Goal: Task Accomplishment & Management: Complete application form

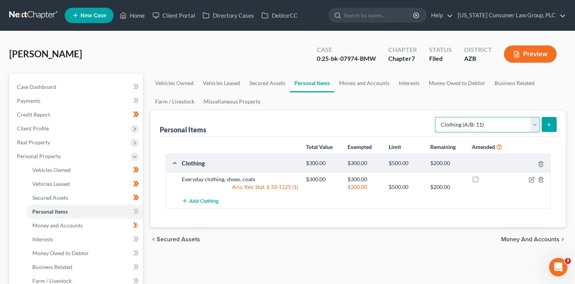
click at [458, 124] on select "Select Item Type Clothing (A/B: 11) Collectibles Of Value (A/B: 8) Electronics …" at bounding box center [487, 124] width 105 height 15
select select "electronics"
click at [436, 117] on select "Select Item Type Clothing (A/B: 11) Collectibles Of Value (A/B: 8) Electronics …" at bounding box center [487, 124] width 105 height 15
click at [547, 125] on icon "submit" at bounding box center [549, 125] width 6 height 6
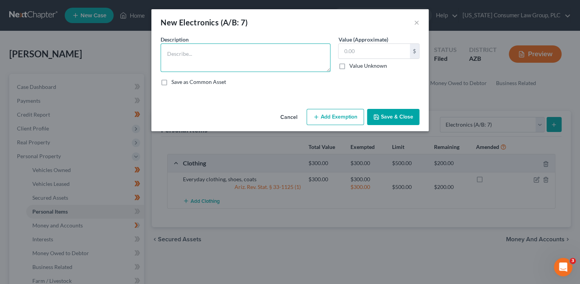
click at [202, 58] on textarea at bounding box center [245, 57] width 170 height 28
paste textarea "2 TVs, Playstation 5, Nintendo Switch, 1 PC, 1 Tablet, 2 cell phones"
type textarea "2 TVs, Playstation 5, Nintendo Switch, 1 PC, 1 Tablet, 2 cell phones"
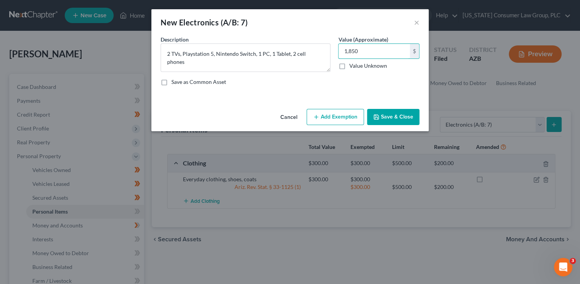
type input "1,850"
click at [332, 114] on button "Add Exemption" at bounding box center [334, 117] width 57 height 16
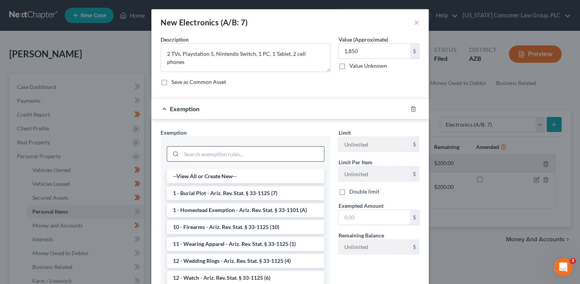
click at [215, 154] on input "search" at bounding box center [252, 154] width 142 height 15
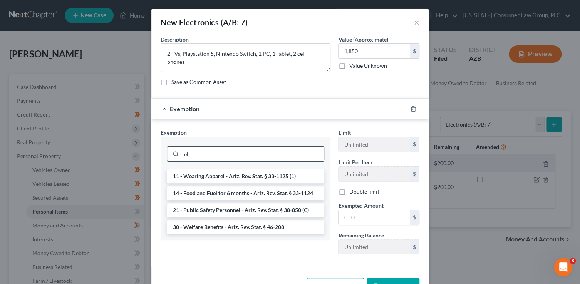
type input "e"
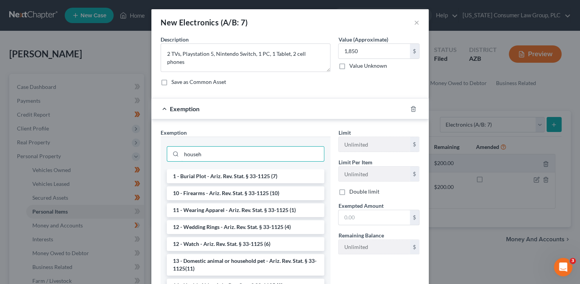
drag, startPoint x: 223, startPoint y: 155, endPoint x: 158, endPoint y: 142, distance: 66.0
click at [160, 142] on div "househ" at bounding box center [245, 153] width 170 height 33
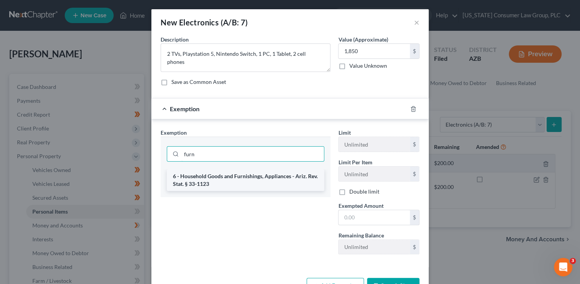
type input "furn"
click at [190, 179] on li "6 - Household Goods and Furnishings, Appliances - Ariz. Rev. Stat. § 33-1123" at bounding box center [245, 180] width 157 height 22
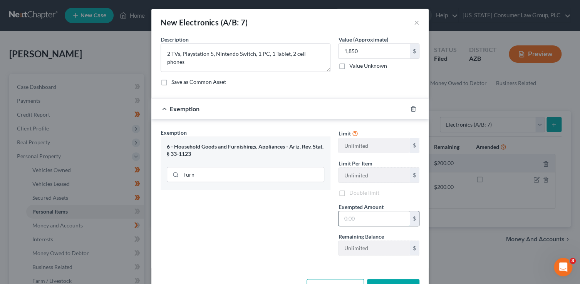
click at [386, 221] on input "text" at bounding box center [373, 218] width 71 height 15
type input "4"
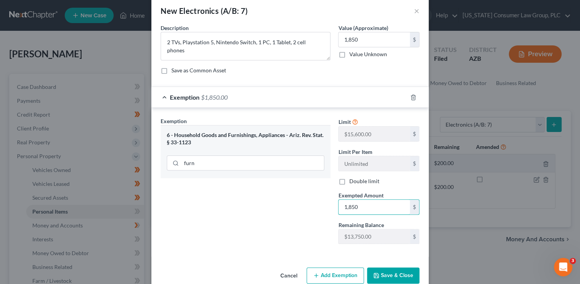
scroll to position [26, 0]
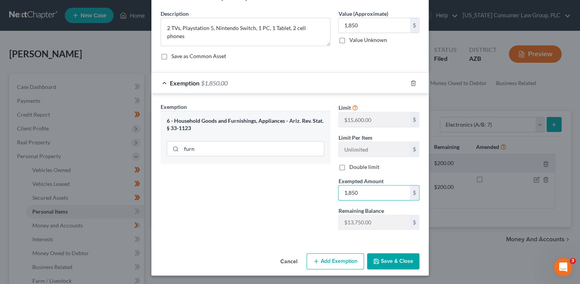
type input "1,850"
click at [396, 267] on button "Save & Close" at bounding box center [393, 261] width 52 height 16
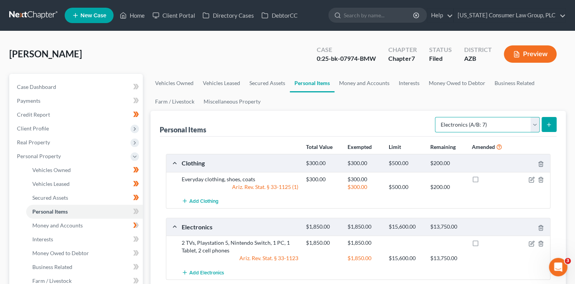
click at [506, 125] on select "Select Item Type Clothing (A/B: 11) Collectibles Of Value (A/B: 8) Electronics …" at bounding box center [487, 124] width 105 height 15
select select "jewelry"
click at [436, 117] on select "Select Item Type Clothing (A/B: 11) Collectibles Of Value (A/B: 8) Electronics …" at bounding box center [487, 124] width 105 height 15
click at [549, 120] on button "submit" at bounding box center [548, 124] width 15 height 15
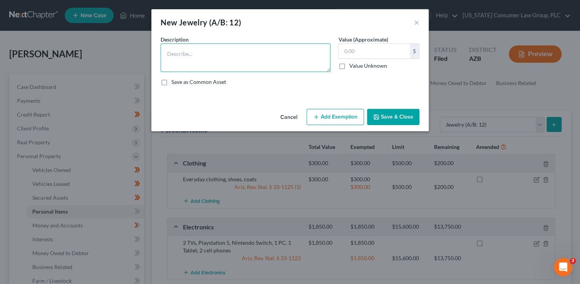
click at [275, 64] on textarea at bounding box center [245, 57] width 170 height 28
type textarea "Wedding ring"
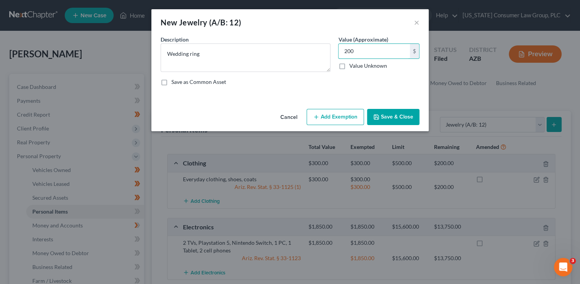
type input "200"
click at [337, 121] on button "Add Exemption" at bounding box center [334, 117] width 57 height 16
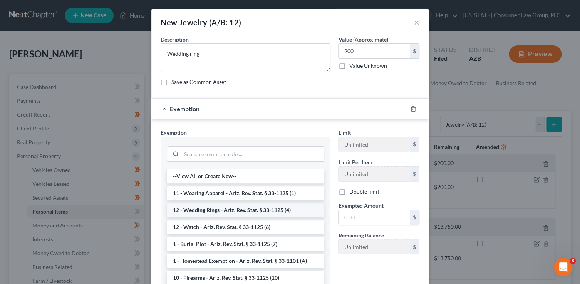
click at [225, 207] on li "12 - Wedding Rings - Ariz. Rev. Stat. § 33-1125 (4)" at bounding box center [245, 210] width 157 height 14
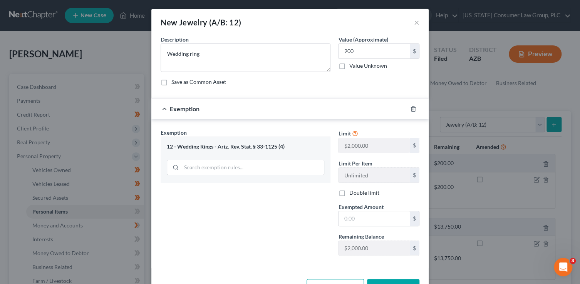
click at [341, 226] on div "Limit $2,000.00 $ Limit Per Item Unlimited $ Double limit Exempted Amount * $ R…" at bounding box center [378, 195] width 89 height 133
click at [348, 221] on input "text" at bounding box center [373, 218] width 71 height 15
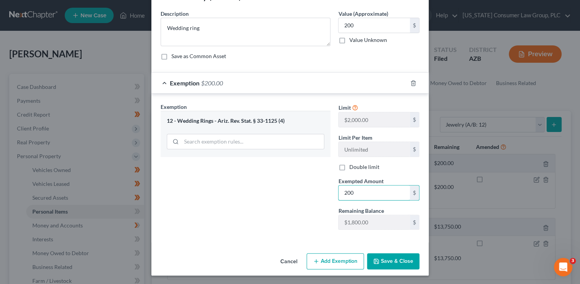
type input "200"
click at [384, 258] on button "Save & Close" at bounding box center [393, 261] width 52 height 16
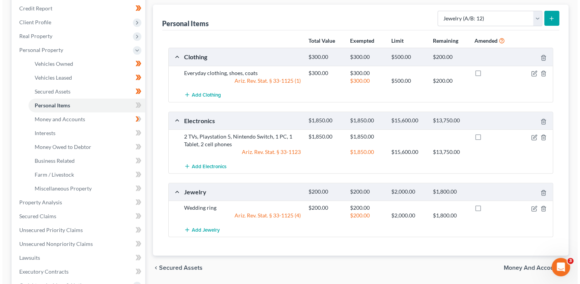
scroll to position [155, 0]
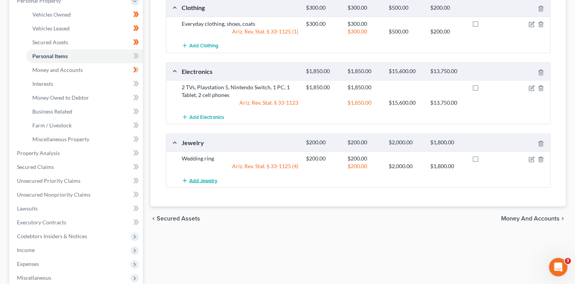
click at [205, 180] on span "Add Jewelry" at bounding box center [203, 180] width 28 height 6
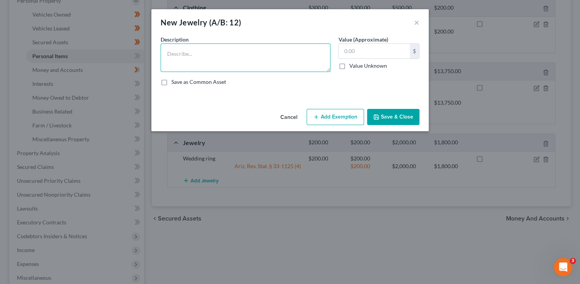
click at [172, 55] on textarea at bounding box center [245, 57] width 170 height 28
type textarea "w"
type textarea "Watch"
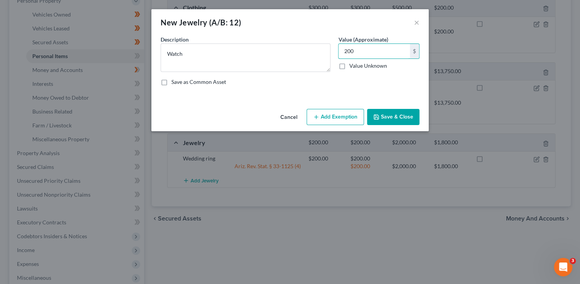
type input "200"
click at [328, 119] on button "Add Exemption" at bounding box center [334, 117] width 57 height 16
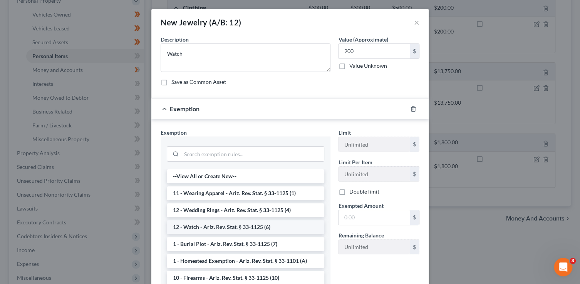
click at [213, 224] on li "12 - Watch - Ariz. Rev. Stat. § 33-1125 (6)" at bounding box center [245, 227] width 157 height 14
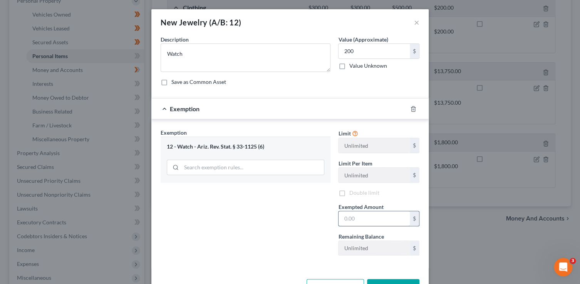
click at [347, 217] on input "text" at bounding box center [373, 218] width 71 height 15
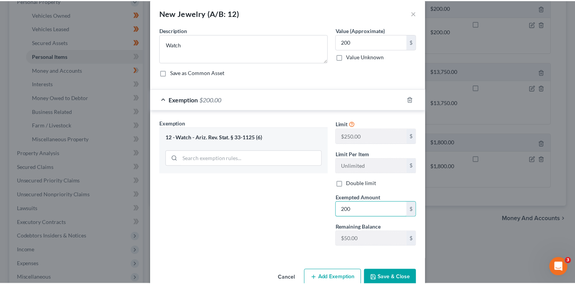
scroll to position [26, 0]
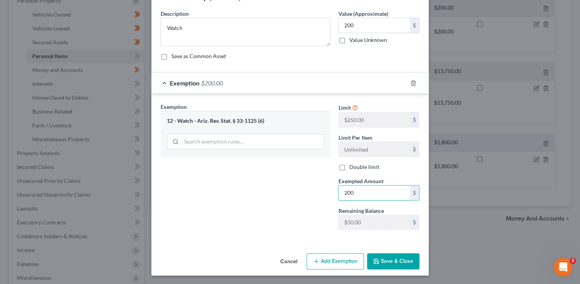
type input "200"
click at [386, 262] on button "Save & Close" at bounding box center [393, 261] width 52 height 16
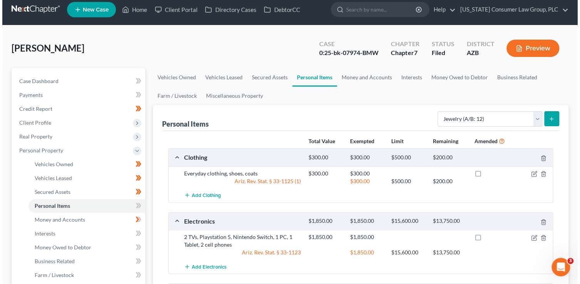
scroll to position [0, 0]
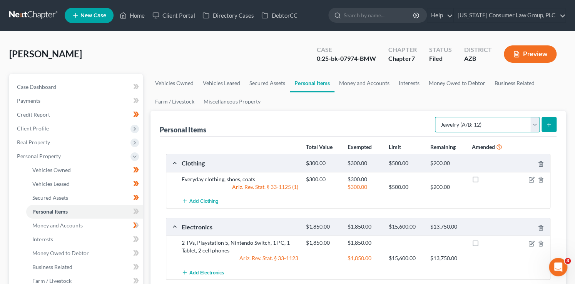
click at [468, 126] on select "Select Item Type Clothing (A/B: 11) Collectibles Of Value (A/B: 8) Electronics …" at bounding box center [487, 124] width 105 height 15
select select "sports_and_hobby_equipment"
click at [436, 117] on select "Select Item Type Clothing (A/B: 11) Collectibles Of Value (A/B: 8) Electronics …" at bounding box center [487, 124] width 105 height 15
click at [550, 126] on icon "submit" at bounding box center [549, 125] width 6 height 6
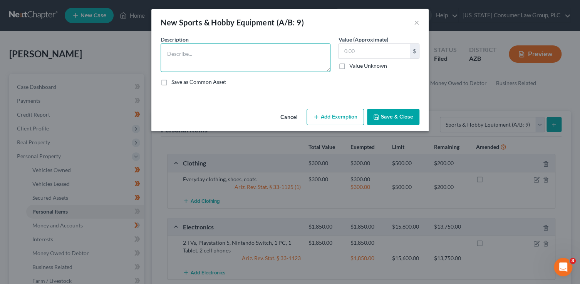
click at [297, 52] on textarea at bounding box center [245, 57] width 170 height 28
paste textarea "Piano, violin, guitar"
type textarea "Piano, violin, guitar"
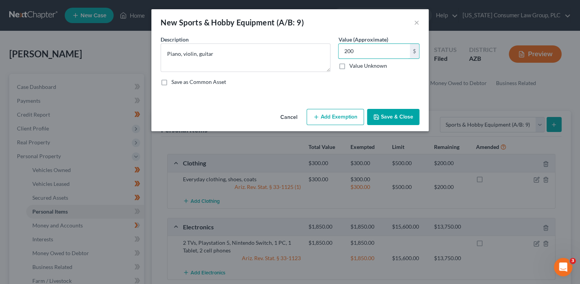
type input "200"
click at [356, 122] on button "Add Exemption" at bounding box center [334, 117] width 57 height 16
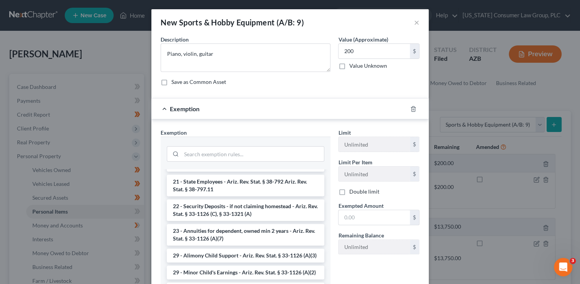
scroll to position [404, 0]
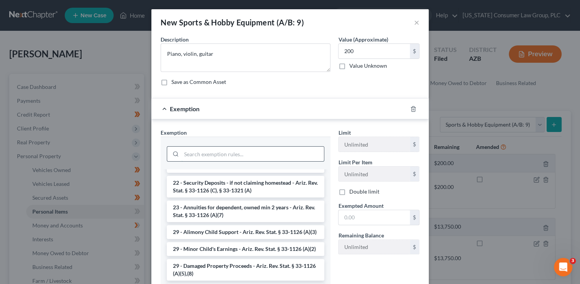
click at [227, 154] on input "search" at bounding box center [252, 154] width 142 height 15
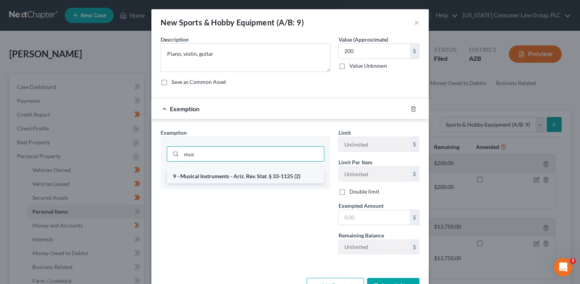
type input "mus"
click at [259, 171] on li "9 - Musical Instruments - Ariz. Rev. Stat. § 33-1125 (2)" at bounding box center [245, 176] width 157 height 14
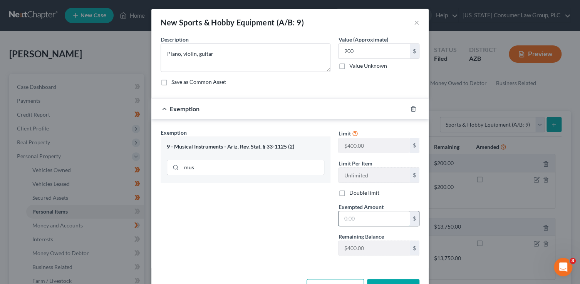
click at [375, 217] on input "text" at bounding box center [373, 218] width 71 height 15
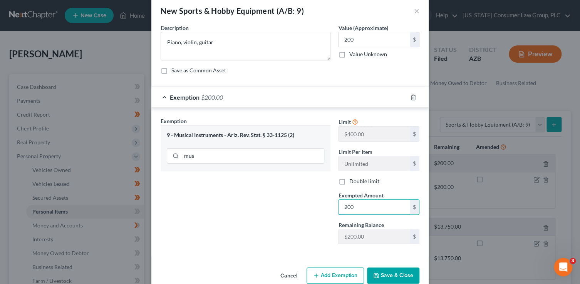
scroll to position [26, 0]
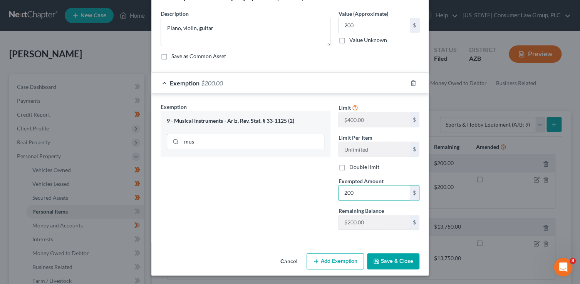
type input "200"
click at [387, 262] on button "Save & Close" at bounding box center [393, 261] width 52 height 16
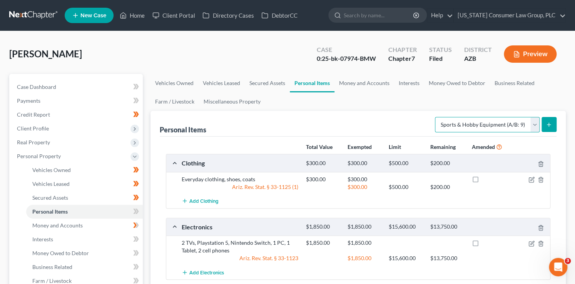
click at [488, 121] on select "Select Item Type Clothing (A/B: 11) Collectibles Of Value (A/B: 8) Electronics …" at bounding box center [487, 124] width 105 height 15
select select "household_goods"
click at [436, 117] on select "Select Item Type Clothing (A/B: 11) Collectibles Of Value (A/B: 8) Electronics …" at bounding box center [487, 124] width 105 height 15
click at [548, 119] on button "submit" at bounding box center [548, 124] width 15 height 15
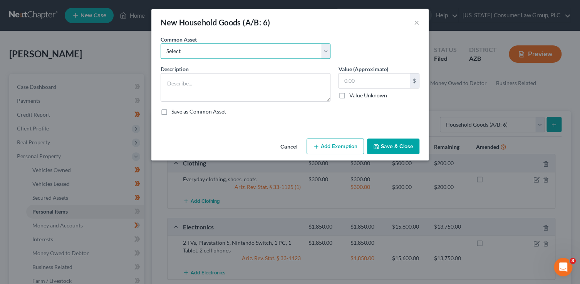
click at [212, 53] on select "Select Furniture, linens, kitchen supplies, miscellaneous household goods" at bounding box center [245, 50] width 170 height 15
select select "0"
click at [160, 43] on select "Select Furniture, linens, kitchen supplies, miscellaneous household goods" at bounding box center [245, 50] width 170 height 15
type textarea "Furniture, linens, kitchen supplies, miscellaneous household goods"
type input "1,000.00"
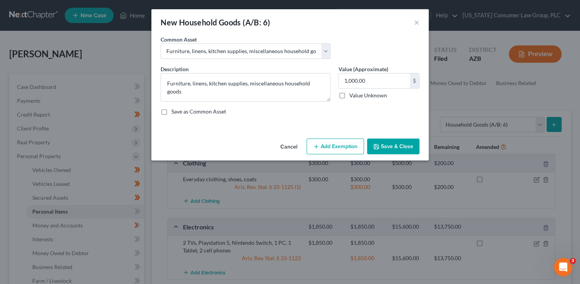
click at [341, 144] on button "Add Exemption" at bounding box center [334, 147] width 57 height 16
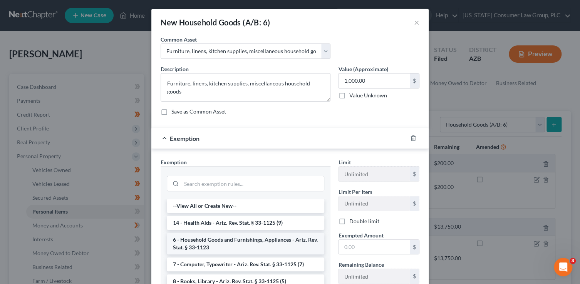
click at [231, 244] on li "6 - Household Goods and Furnishings, Appliances - Ariz. Rev. Stat. § 33-1123" at bounding box center [245, 244] width 157 height 22
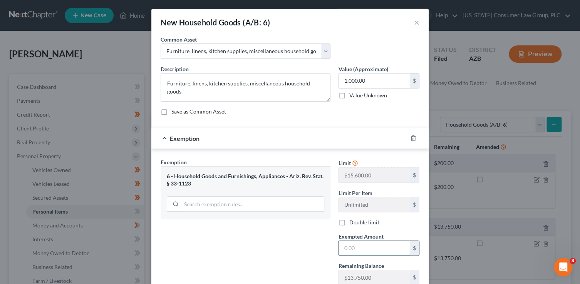
click at [367, 247] on input "text" at bounding box center [373, 248] width 71 height 15
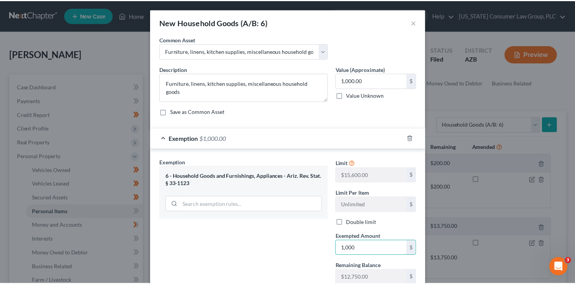
scroll to position [55, 0]
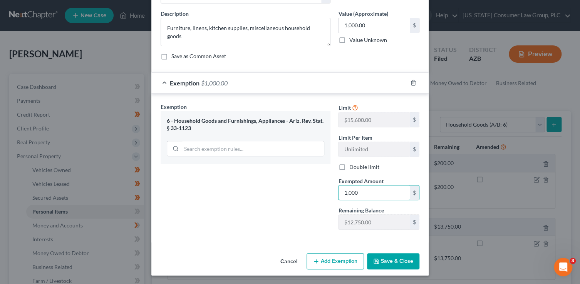
type input "1,000"
click at [394, 263] on button "Save & Close" at bounding box center [393, 261] width 52 height 16
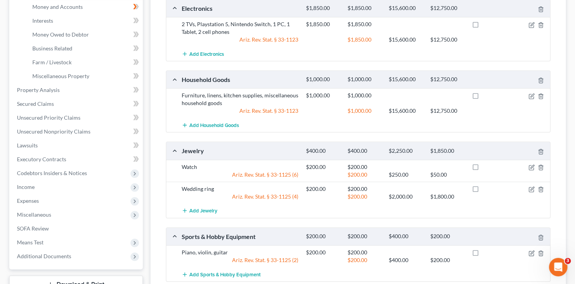
scroll to position [144, 0]
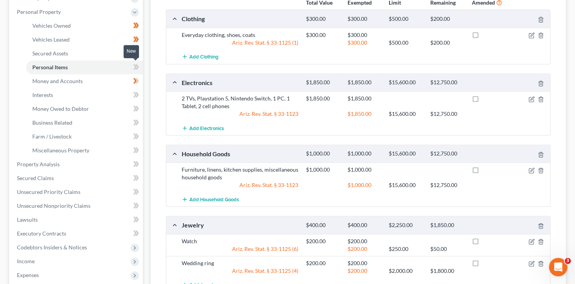
click at [137, 67] on icon at bounding box center [136, 66] width 3 height 5
click at [138, 68] on icon at bounding box center [136, 67] width 6 height 10
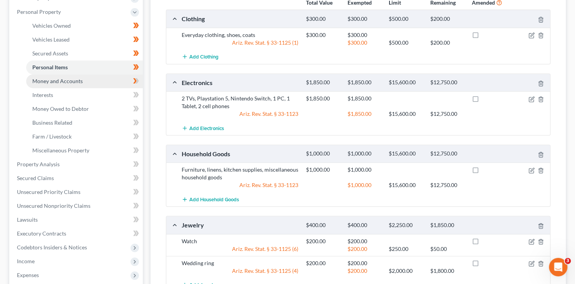
click at [118, 78] on link "Money and Accounts" at bounding box center [84, 81] width 117 height 14
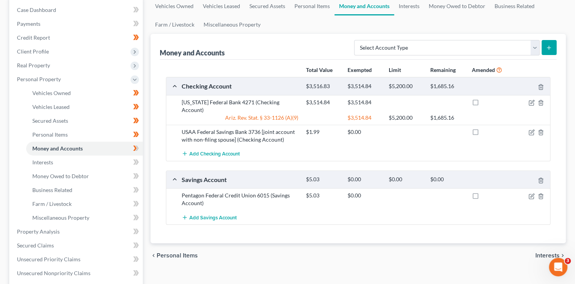
scroll to position [97, 0]
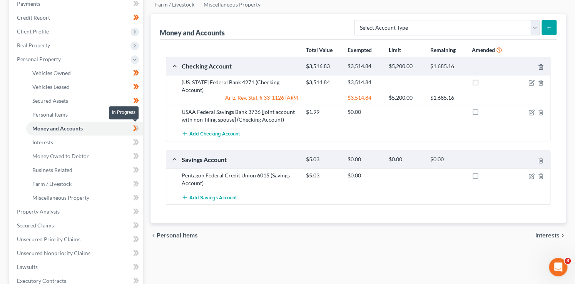
click at [142, 128] on span at bounding box center [135, 130] width 13 height 12
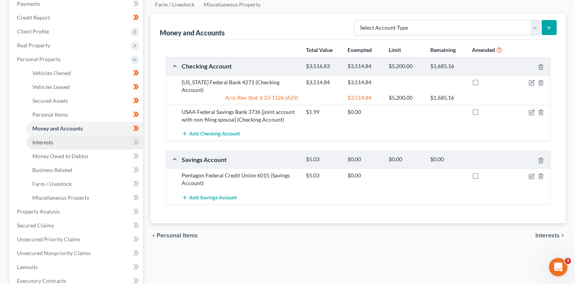
click at [99, 146] on link "Interests" at bounding box center [84, 142] width 117 height 14
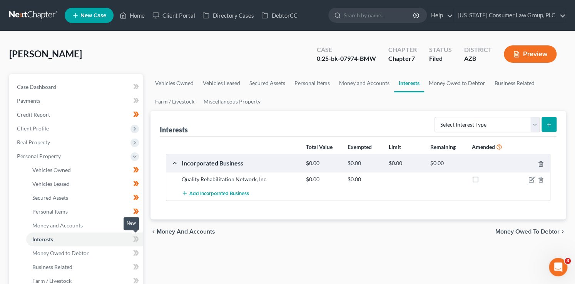
click at [139, 238] on span at bounding box center [135, 240] width 13 height 12
click at [532, 179] on icon "button" at bounding box center [531, 178] width 3 height 3
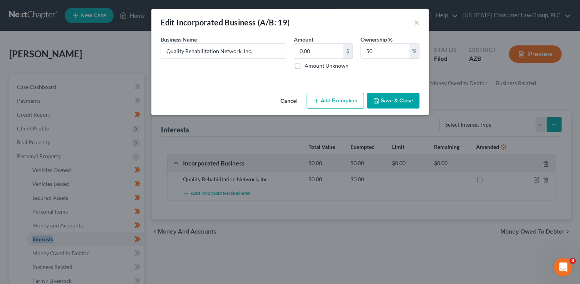
click at [402, 99] on button "Save & Close" at bounding box center [393, 101] width 52 height 16
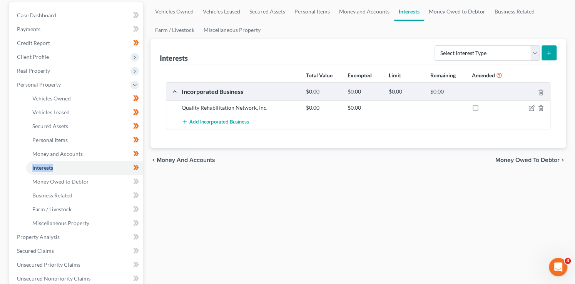
scroll to position [98, 0]
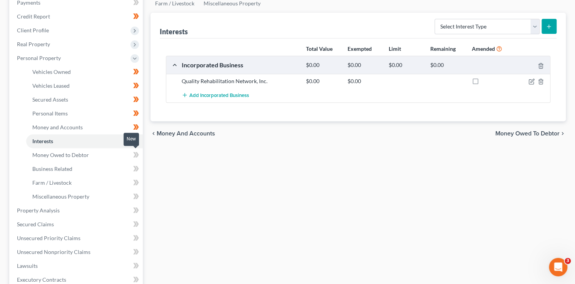
click at [135, 158] on icon at bounding box center [136, 155] width 6 height 10
click at [95, 167] on link "Business Related" at bounding box center [84, 169] width 117 height 14
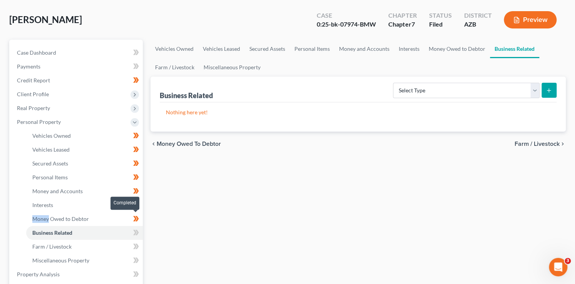
scroll to position [69, 0]
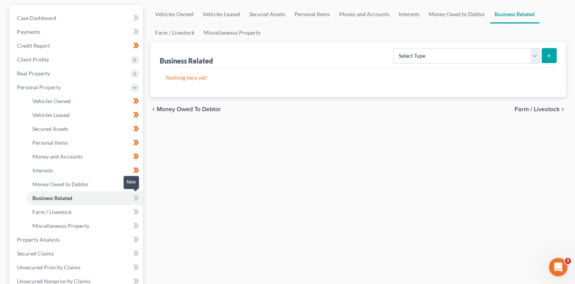
click at [138, 198] on icon at bounding box center [136, 198] width 6 height 10
click at [139, 212] on span at bounding box center [135, 213] width 13 height 12
drag, startPoint x: 139, startPoint y: 212, endPoint x: 139, endPoint y: 229, distance: 17.7
click at [139, 212] on span at bounding box center [135, 213] width 13 height 12
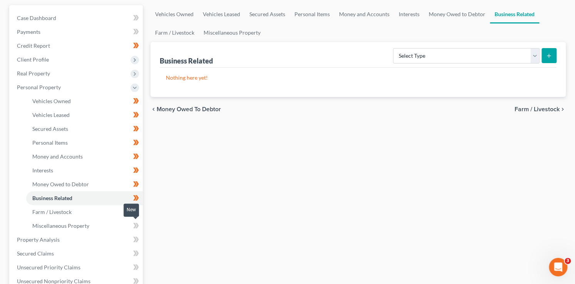
click at [139, 231] on span at bounding box center [135, 227] width 13 height 12
click at [89, 234] on link "Property Analysis" at bounding box center [77, 240] width 132 height 14
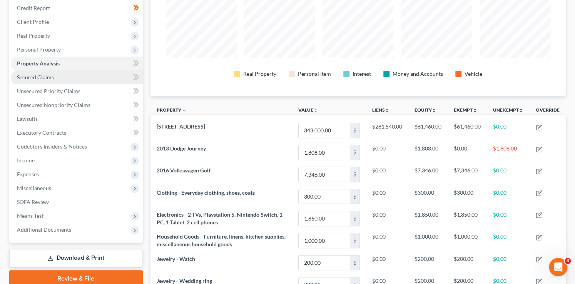
click at [71, 77] on link "Secured Claims" at bounding box center [77, 77] width 132 height 14
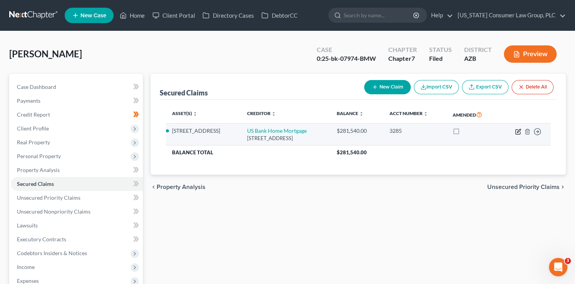
click at [517, 132] on icon "button" at bounding box center [518, 132] width 6 height 6
select select "18"
select select "2"
select select "0"
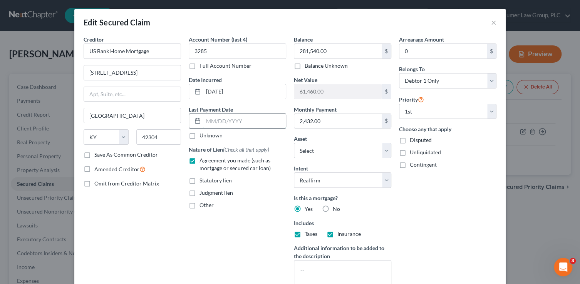
click at [204, 122] on input "text" at bounding box center [244, 121] width 82 height 15
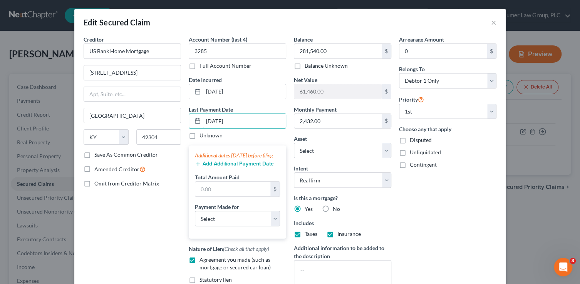
type input "[DATE]"
click at [210, 167] on button "Add Additional Payment Date" at bounding box center [234, 164] width 79 height 6
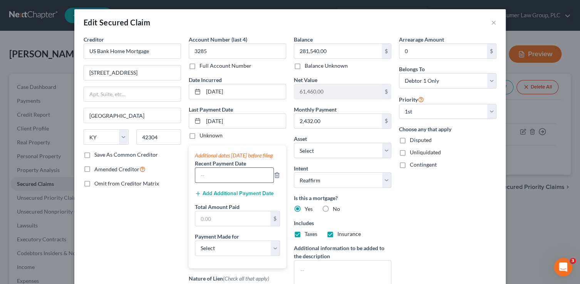
click at [205, 183] on div at bounding box center [234, 174] width 79 height 15
click at [206, 182] on input "text" at bounding box center [234, 175] width 78 height 15
type input "08/2025"
click at [210, 199] on div "Additional dates [DATE] before filing Recent Payment Date 08/2025 Add Additiona…" at bounding box center [237, 206] width 97 height 122
click at [210, 197] on button "Add Additional Payment Date" at bounding box center [234, 193] width 79 height 6
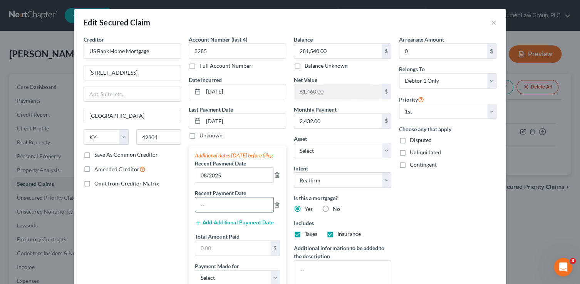
click at [209, 209] on input "text" at bounding box center [234, 204] width 78 height 15
type input "07/2025"
click at [200, 226] on button "Add Additional Payment Date" at bounding box center [234, 223] width 79 height 6
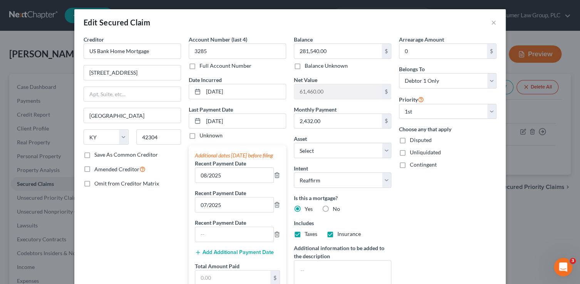
click at [202, 227] on label "Recent Payment Date" at bounding box center [220, 223] width 51 height 8
click at [204, 237] on input "text" at bounding box center [234, 234] width 78 height 15
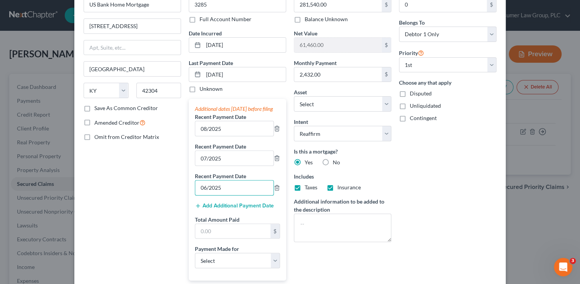
scroll to position [47, 0]
type input "06/2025"
click at [236, 245] on div "Additional dates [DATE] before filing Recent Payment Date 08/2025 Recent Paymen…" at bounding box center [237, 190] width 97 height 182
click at [237, 238] on input "text" at bounding box center [232, 231] width 75 height 15
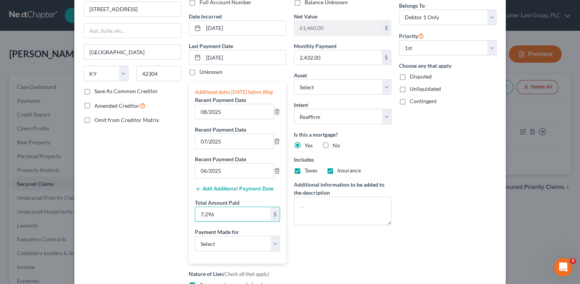
scroll to position [95, 0]
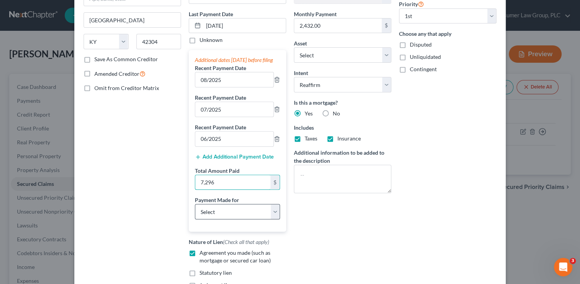
type input "7,296"
click at [219, 219] on select "Select Car Credit Card Loan Repayment Mortgage Other Suppliers Or Vendors" at bounding box center [237, 211] width 85 height 15
select select "3"
click at [195, 210] on select "Select Car Credit Card Loan Repayment Mortgage Other Suppliers Or Vendors" at bounding box center [237, 211] width 85 height 15
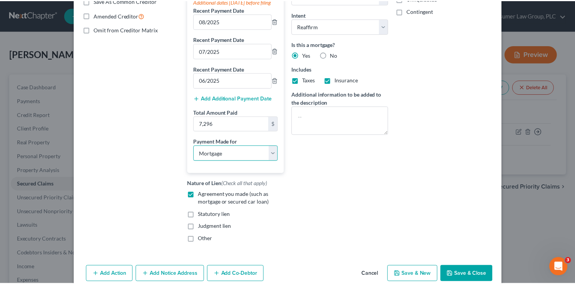
scroll to position [180, 0]
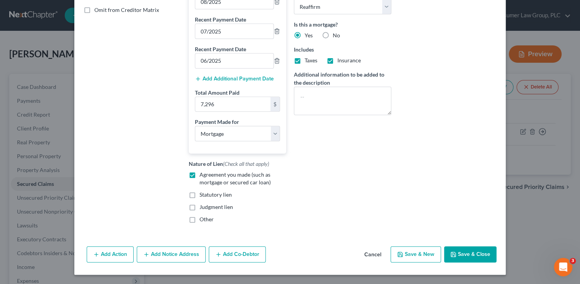
click at [459, 257] on button "Save & Close" at bounding box center [470, 254] width 52 height 16
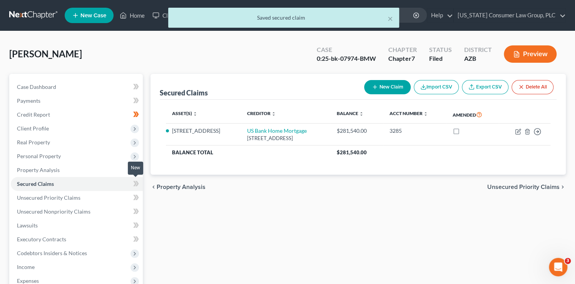
click at [136, 184] on icon at bounding box center [136, 183] width 3 height 5
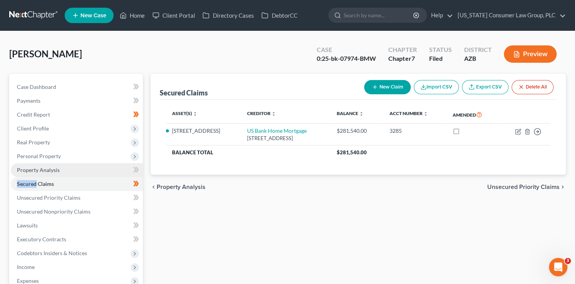
click at [89, 172] on link "Property Analysis" at bounding box center [77, 170] width 132 height 14
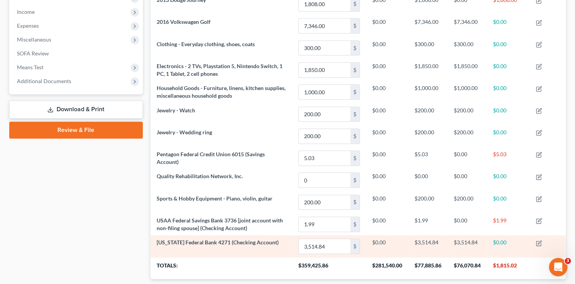
scroll to position [384688, 384401]
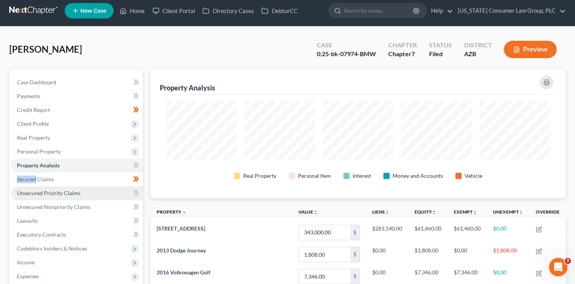
click at [65, 195] on span "Unsecured Priority Claims" at bounding box center [48, 193] width 63 height 7
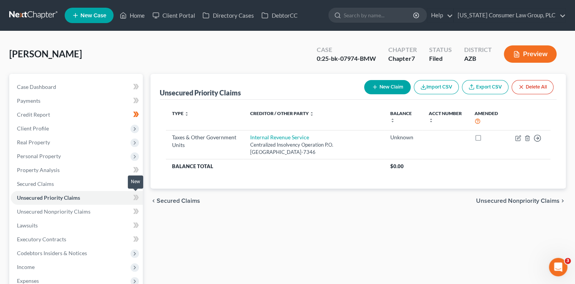
click at [136, 201] on icon at bounding box center [136, 198] width 6 height 10
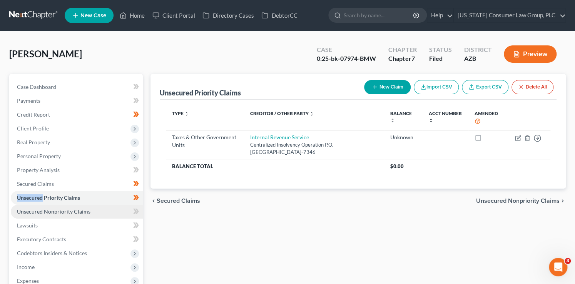
click at [85, 213] on span "Unsecured Nonpriority Claims" at bounding box center [54, 211] width 74 height 7
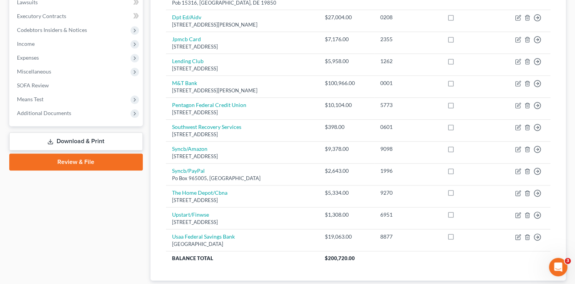
scroll to position [39, 0]
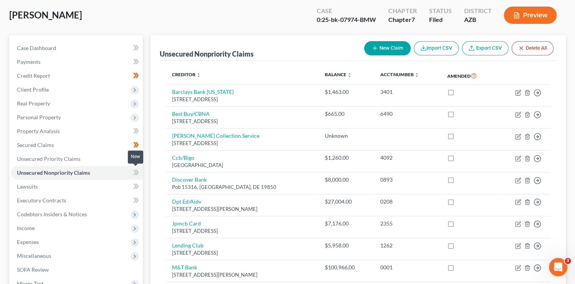
click at [137, 175] on icon at bounding box center [136, 173] width 6 height 10
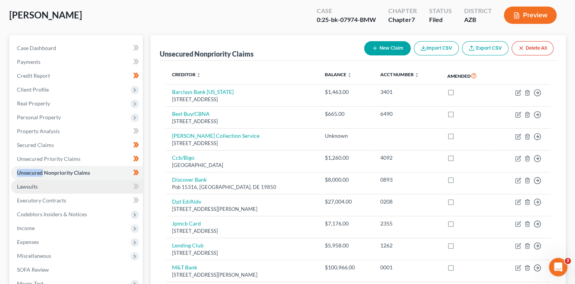
click at [109, 185] on link "Lawsuits" at bounding box center [77, 187] width 132 height 14
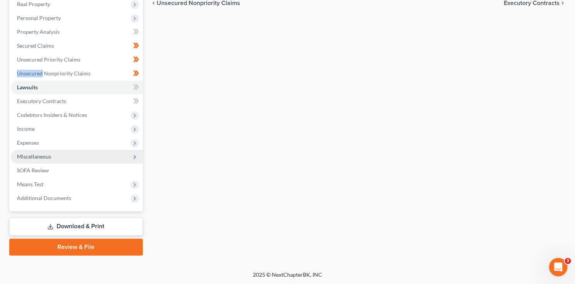
scroll to position [139, 0]
click at [47, 154] on span "Miscellaneous" at bounding box center [34, 156] width 34 height 7
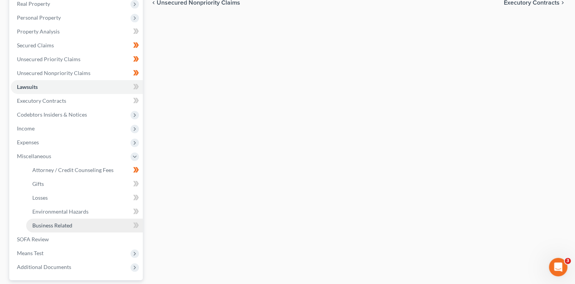
click at [66, 224] on span "Business Related" at bounding box center [52, 225] width 40 height 7
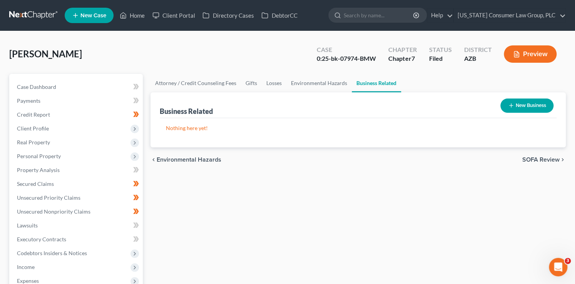
click at [521, 102] on button "New Business" at bounding box center [526, 106] width 53 height 14
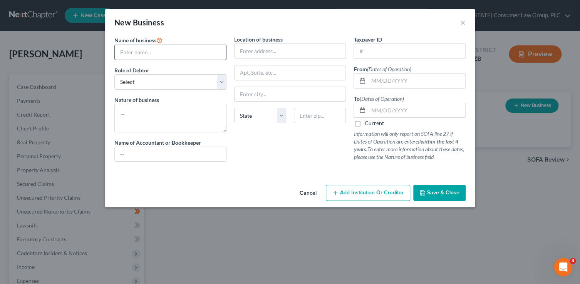
click at [165, 53] on input "text" at bounding box center [170, 52] width 111 height 15
paste input "Quality Rehabilitation Network, Inc."
type input "Quality Rehabilitation Network, Inc."
drag, startPoint x: 119, startPoint y: 116, endPoint x: 129, endPoint y: 97, distance: 21.2
click at [121, 115] on textarea at bounding box center [170, 118] width 112 height 28
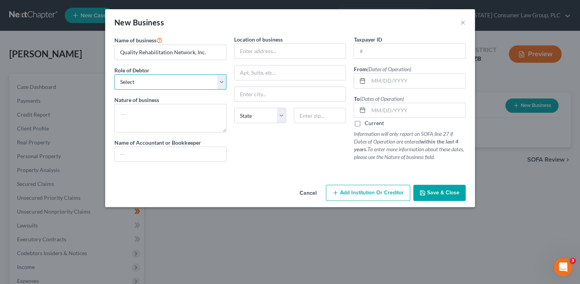
click at [130, 81] on select "Select A member of a limited liability company (LLC) or limited liability partn…" at bounding box center [170, 81] width 112 height 15
click at [114, 74] on select "Select A member of a limited liability company (LLC) or limited liability partn…" at bounding box center [170, 81] width 112 height 15
click at [134, 82] on select "Select A member of a limited liability company (LLC) or limited liability partn…" at bounding box center [170, 81] width 112 height 15
select select "officer"
click at [114, 74] on select "Select A member of a limited liability company (LLC) or limited liability partn…" at bounding box center [170, 81] width 112 height 15
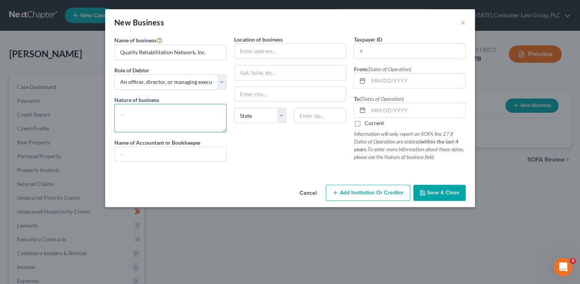
click at [123, 123] on textarea at bounding box center [170, 118] width 112 height 28
type textarea "Physical Therapy Clinic"
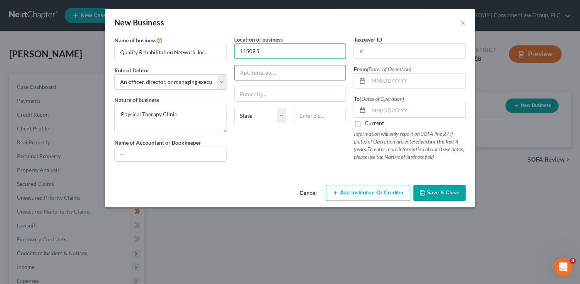
type input "[STREET_ADDRESS][PERSON_NAME]"
type input "Yuma"
select select "3"
type input "85367"
click at [363, 56] on input "text" at bounding box center [409, 51] width 111 height 15
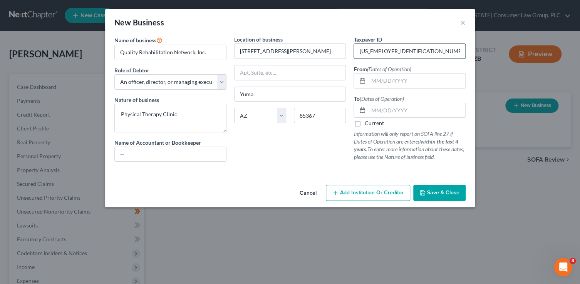
type input "[US_EMPLOYER_IDENTIFICATION_NUMBER]"
type input "[DATE]"
click at [367, 119] on input "Current" at bounding box center [369, 121] width 5 height 5
checkbox input "true"
click at [432, 191] on span "Save & Close" at bounding box center [443, 192] width 32 height 7
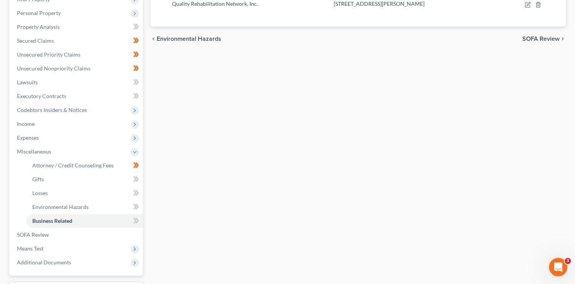
scroll to position [171, 0]
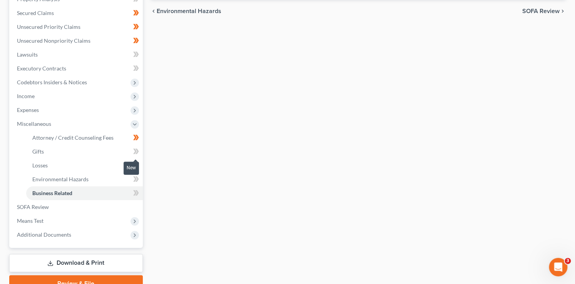
drag, startPoint x: 134, startPoint y: 153, endPoint x: 135, endPoint y: 157, distance: 4.3
click at [134, 153] on icon at bounding box center [134, 151] width 3 height 5
click at [137, 163] on icon at bounding box center [136, 165] width 6 height 10
click at [138, 164] on icon at bounding box center [136, 164] width 3 height 5
click at [137, 151] on icon at bounding box center [136, 151] width 3 height 5
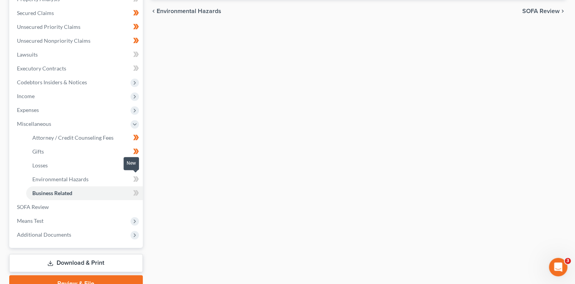
click at [140, 180] on span at bounding box center [135, 180] width 13 height 12
click at [140, 181] on span at bounding box center [135, 180] width 13 height 12
click at [140, 191] on span at bounding box center [135, 194] width 13 height 12
click at [28, 99] on span "Income" at bounding box center [77, 96] width 132 height 14
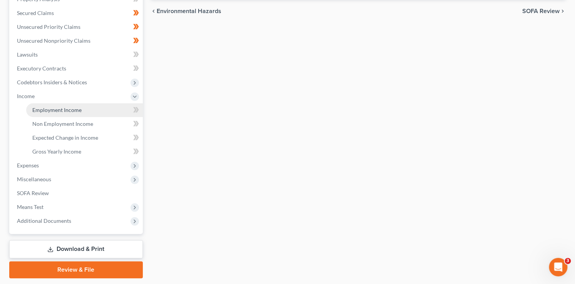
click at [85, 110] on link "Employment Income" at bounding box center [84, 110] width 117 height 14
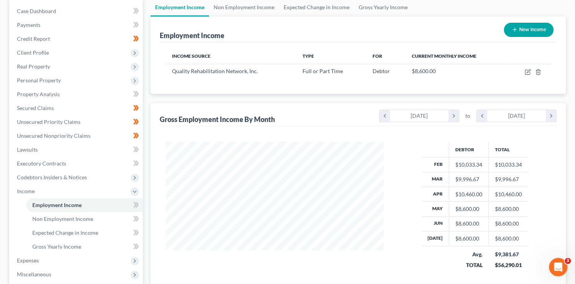
scroll to position [104, 0]
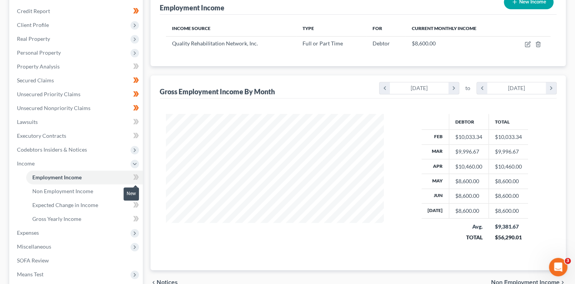
click at [138, 174] on icon at bounding box center [136, 177] width 6 height 10
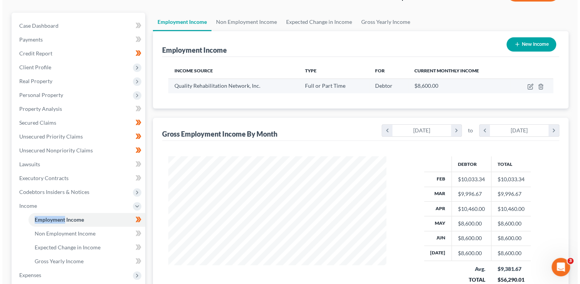
scroll to position [0, 0]
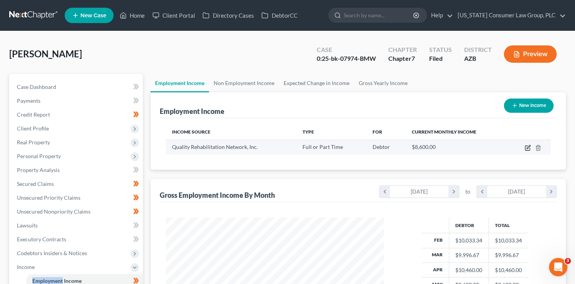
click at [525, 148] on icon "button" at bounding box center [528, 148] width 6 height 6
select select "0"
select select "3"
select select "1"
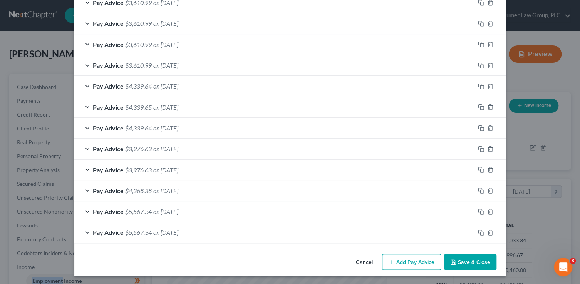
scroll to position [310, 0]
click at [484, 234] on div at bounding box center [489, 232] width 31 height 12
click at [491, 232] on div at bounding box center [489, 232] width 31 height 12
click at [490, 231] on icon "button" at bounding box center [490, 232] width 6 height 6
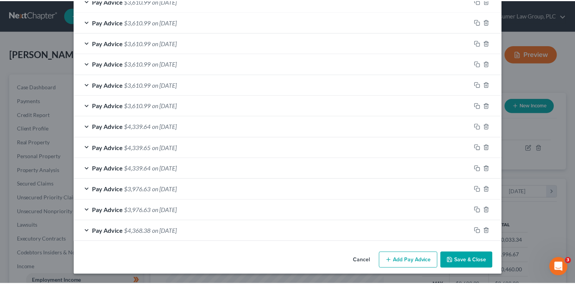
scroll to position [268, 0]
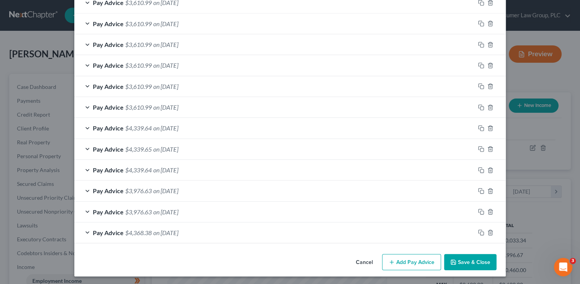
click at [464, 259] on button "Save & Close" at bounding box center [470, 262] width 52 height 16
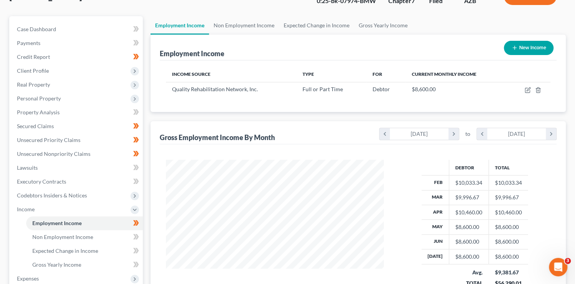
scroll to position [88, 0]
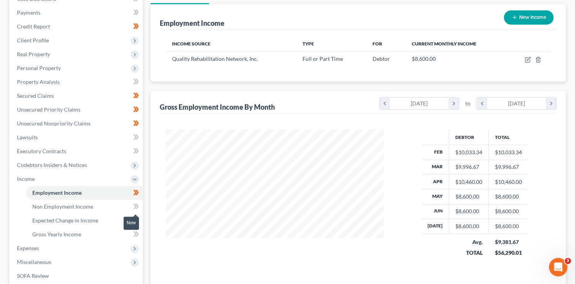
click at [133, 207] on icon at bounding box center [136, 207] width 6 height 10
drag, startPoint x: 133, startPoint y: 207, endPoint x: 87, endPoint y: 207, distance: 45.4
click at [128, 207] on li "Non Employment Income" at bounding box center [84, 207] width 117 height 14
click at [87, 207] on span "Non Employment Income" at bounding box center [62, 206] width 61 height 7
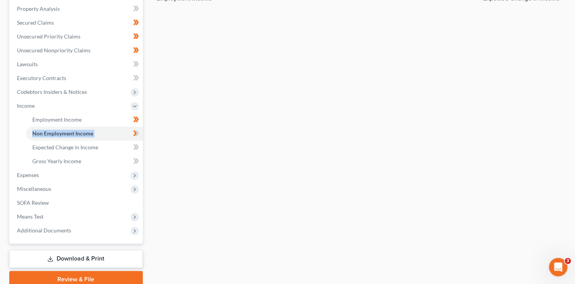
scroll to position [162, 0]
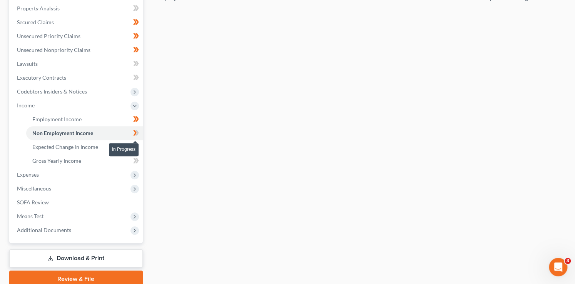
click at [138, 134] on icon at bounding box center [136, 133] width 6 height 10
click at [106, 146] on link "Expected Change in Income" at bounding box center [84, 147] width 117 height 14
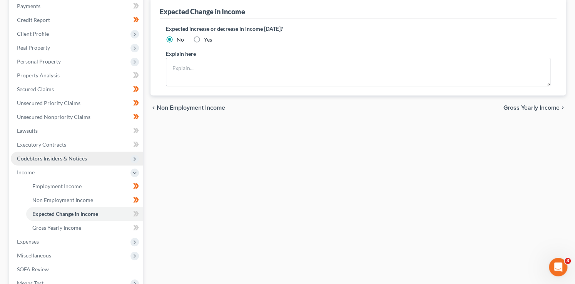
scroll to position [95, 0]
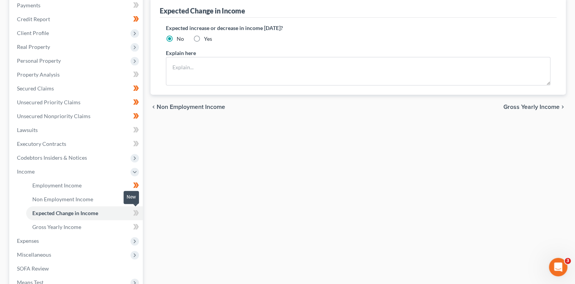
click at [138, 215] on icon at bounding box center [136, 213] width 6 height 10
drag, startPoint x: 138, startPoint y: 215, endPoint x: 110, endPoint y: 223, distance: 28.8
click at [136, 215] on icon at bounding box center [136, 213] width 6 height 10
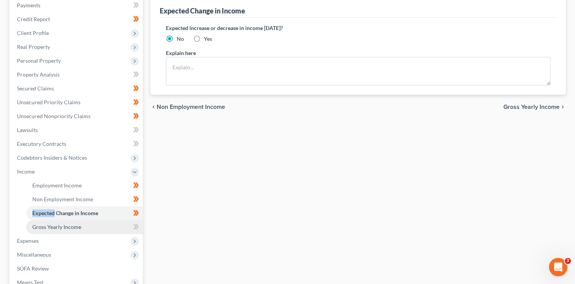
click at [99, 226] on link "Gross Yearly Income" at bounding box center [84, 227] width 117 height 14
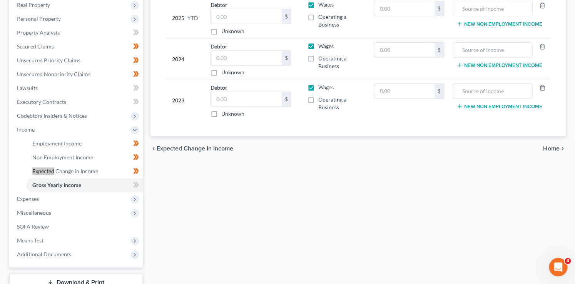
scroll to position [138, 0]
click at [43, 202] on span "Expenses" at bounding box center [77, 199] width 132 height 14
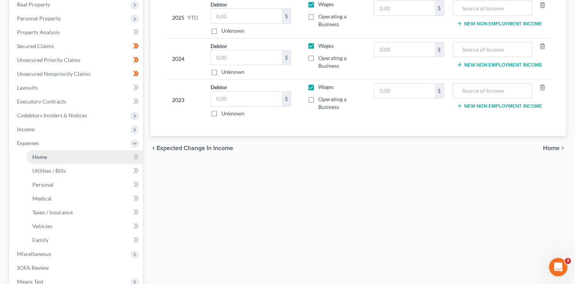
click at [57, 156] on link "Home" at bounding box center [84, 157] width 117 height 14
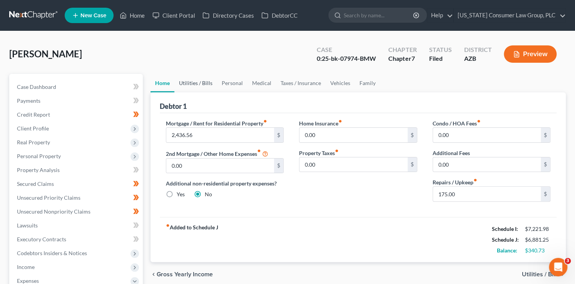
click at [205, 84] on link "Utilities / Bills" at bounding box center [195, 83] width 43 height 18
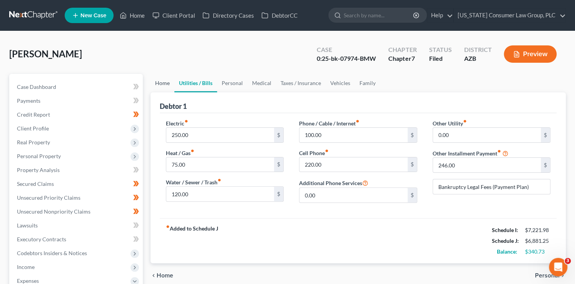
click at [160, 87] on link "Home" at bounding box center [162, 83] width 24 height 18
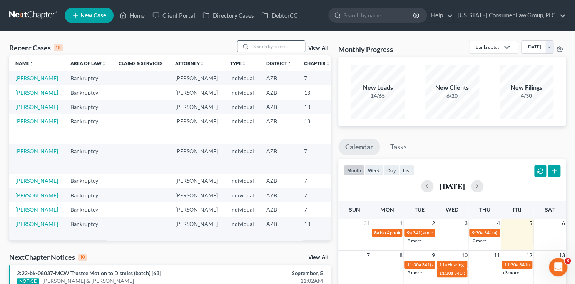
click at [281, 45] on input "search" at bounding box center [278, 46] width 54 height 11
type input "sergio"
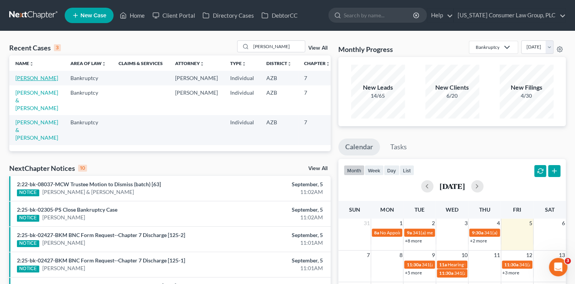
click at [21, 81] on link "Lopez, Sergio" at bounding box center [36, 78] width 43 height 7
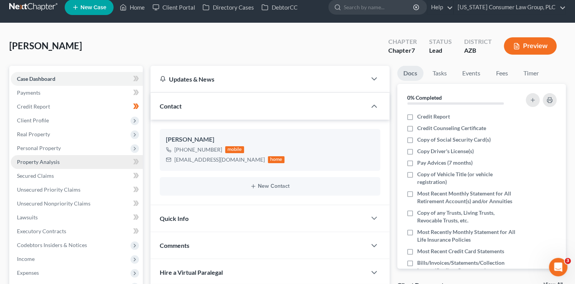
scroll to position [9, 0]
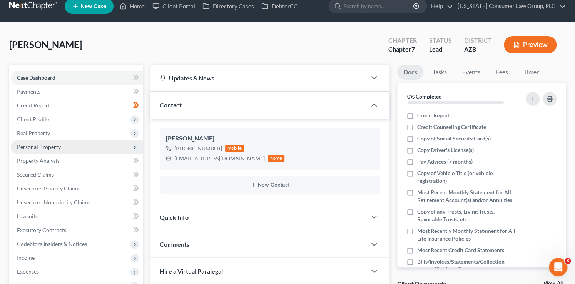
click at [46, 148] on span "Personal Property" at bounding box center [39, 147] width 44 height 7
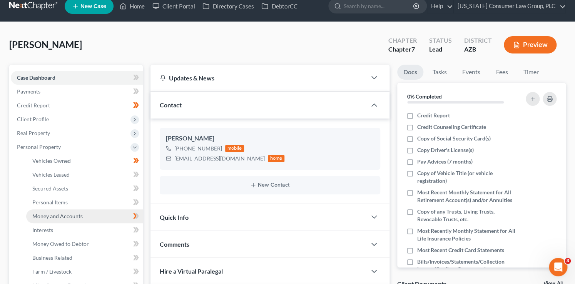
click at [70, 217] on span "Money and Accounts" at bounding box center [57, 216] width 50 height 7
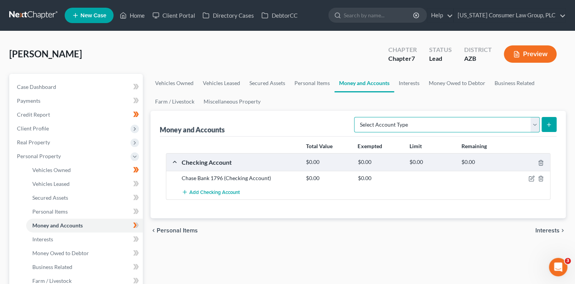
click at [409, 124] on select "Select Account Type Brokerage (A/B: 18, SOFA: 20) Cash on Hand (A/B: 16) Certif…" at bounding box center [446, 124] width 185 height 15
select select "savings"
click at [356, 117] on select "Select Account Type Brokerage (A/B: 18, SOFA: 20) Cash on Hand (A/B: 16) Certif…" at bounding box center [446, 124] width 185 height 15
click at [550, 120] on button "submit" at bounding box center [548, 124] width 15 height 15
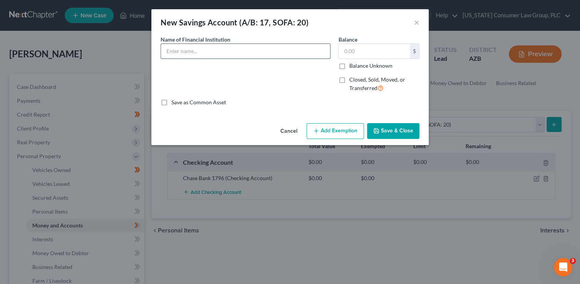
click at [199, 54] on input "text" at bounding box center [245, 51] width 169 height 15
type input "Digital Federal Credit Union 8353"
type input "6.97"
click at [400, 127] on button "Save & Close" at bounding box center [393, 131] width 52 height 16
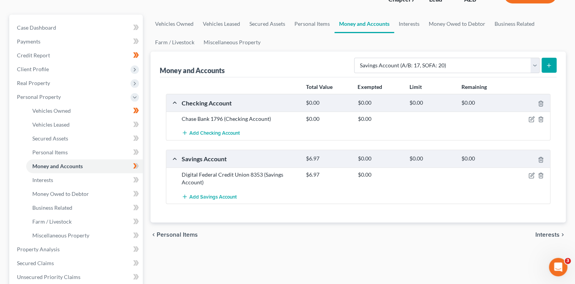
scroll to position [65, 0]
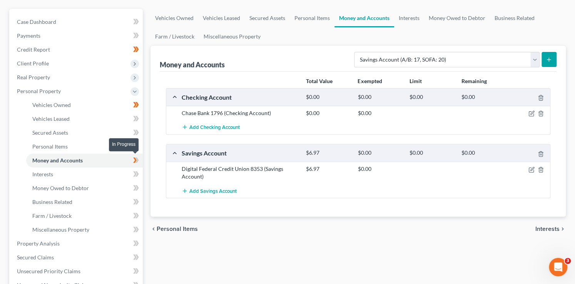
click at [139, 160] on span at bounding box center [135, 161] width 13 height 12
click at [464, 55] on select "Select Account Type Brokerage (A/B: 18, SOFA: 20) Cash on Hand (A/B: 16) Certif…" at bounding box center [446, 59] width 185 height 15
select select "other"
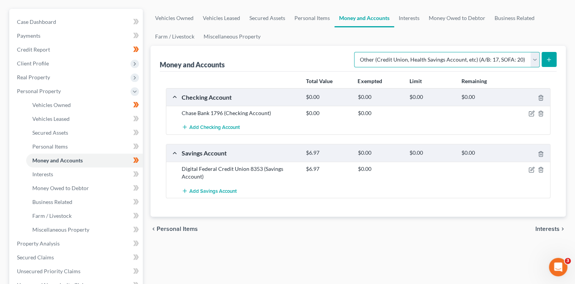
click at [356, 52] on select "Select Account Type Brokerage (A/B: 18, SOFA: 20) Cash on Hand (A/B: 16) Certif…" at bounding box center [446, 59] width 185 height 15
click at [549, 57] on icon "submit" at bounding box center [549, 60] width 6 height 6
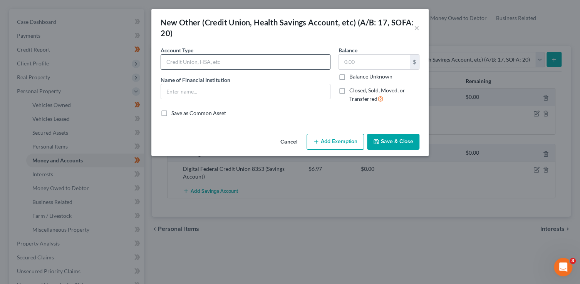
click at [216, 60] on input "text" at bounding box center [245, 62] width 169 height 15
type input "HSA"
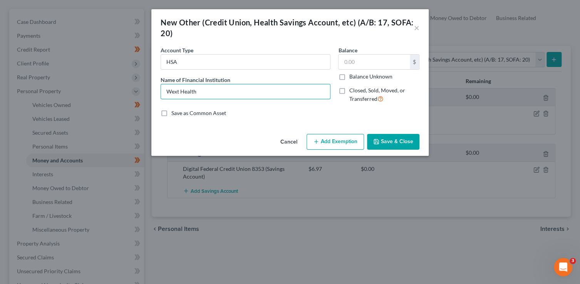
type input "Wext Health"
click at [408, 135] on button "Save & Close" at bounding box center [393, 142] width 52 height 16
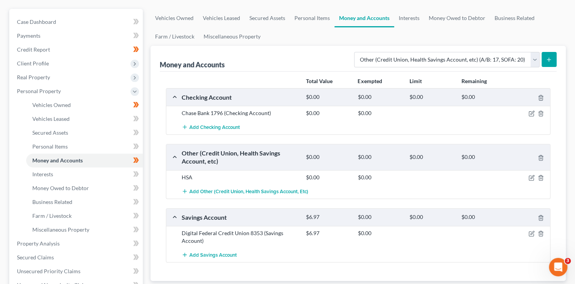
scroll to position [0, 0]
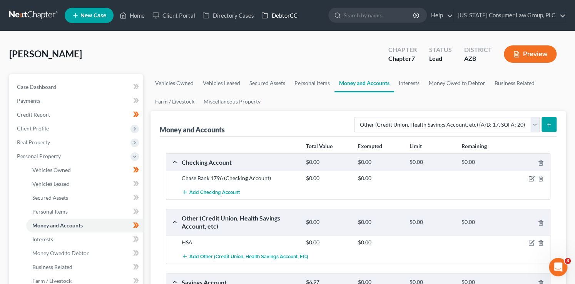
click at [289, 15] on link "DebtorCC" at bounding box center [278, 15] width 43 height 14
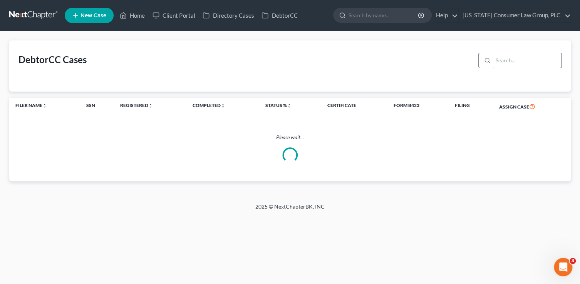
click at [510, 61] on input "search" at bounding box center [527, 60] width 68 height 15
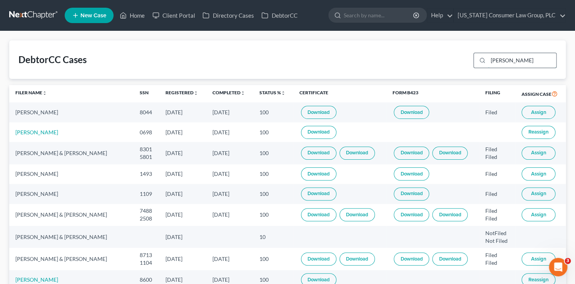
type input "bock"
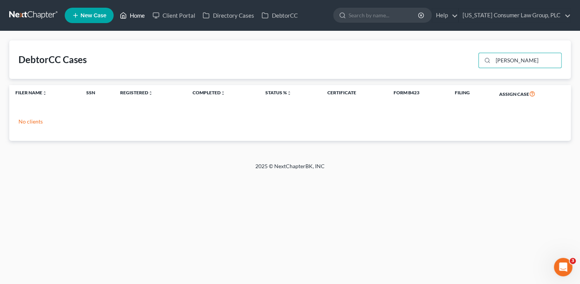
click at [135, 8] on link "Home" at bounding box center [132, 15] width 33 height 14
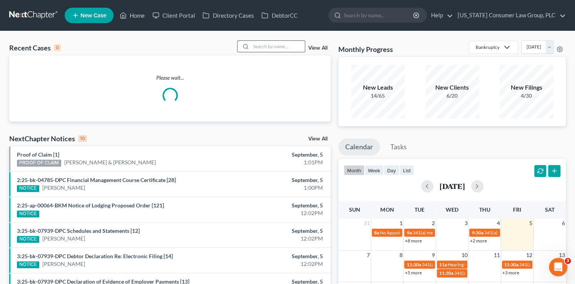
click at [279, 46] on input "search" at bounding box center [278, 46] width 54 height 11
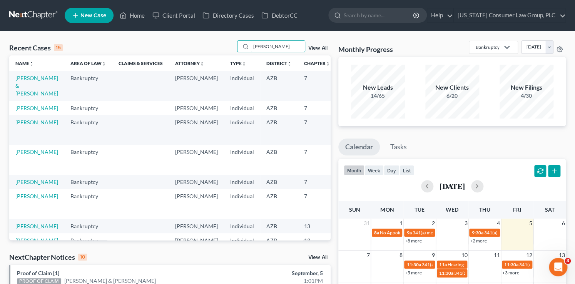
type input "bock"
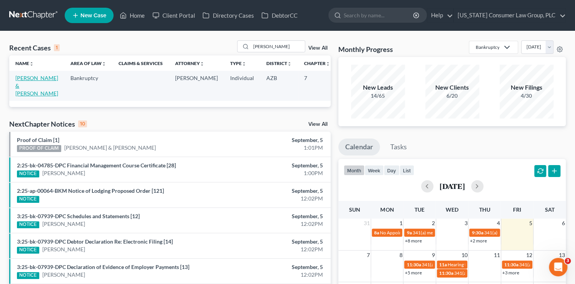
click at [25, 89] on link "Bock, Justin & Martinez, Natalie" at bounding box center [36, 86] width 43 height 22
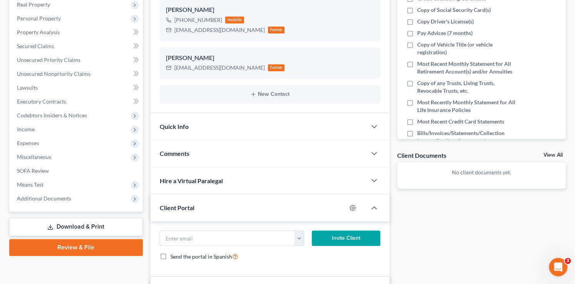
scroll to position [137, 0]
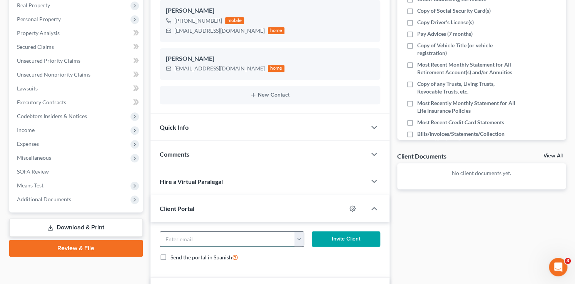
click at [218, 240] on input "email" at bounding box center [227, 239] width 135 height 15
paste input "bocky43@gmail.com"
type input "bocky43@gmail.com"
click at [337, 242] on button "Invite Client" at bounding box center [346, 238] width 68 height 15
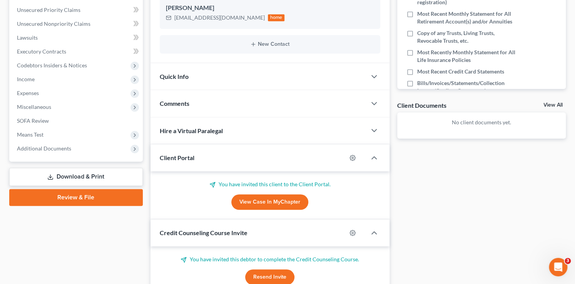
scroll to position [192, 0]
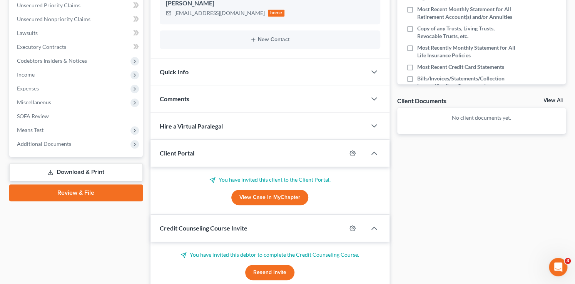
click at [277, 269] on button "Resend Invite" at bounding box center [269, 272] width 49 height 15
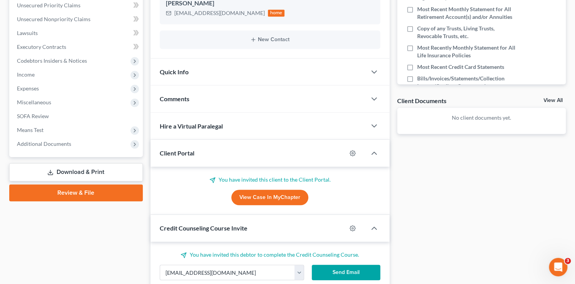
click at [341, 271] on button "Send Email" at bounding box center [346, 272] width 68 height 15
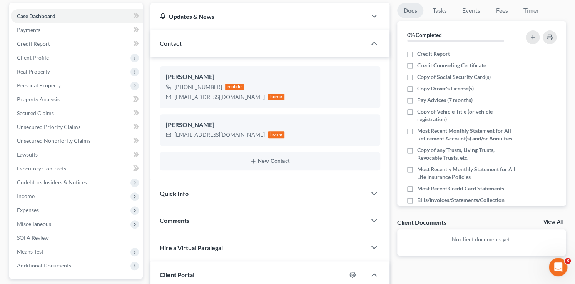
scroll to position [0, 0]
